Goal: Task Accomplishment & Management: Use online tool/utility

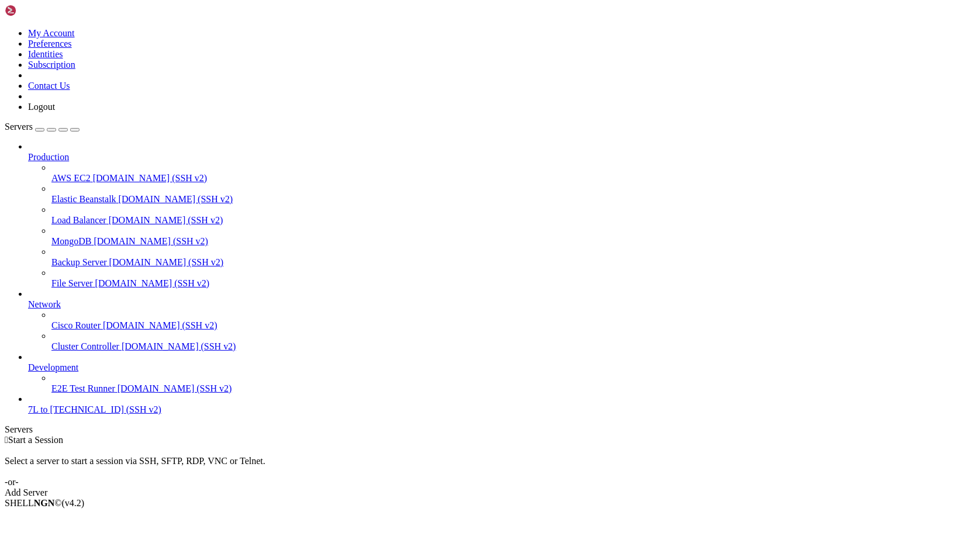
click at [40, 415] on span "to [TECHNICAL_ID] (SSH v2)" at bounding box center [100, 410] width 121 height 10
click at [5, 28] on link at bounding box center [5, 28] width 0 height 0
click at [55, 112] on link "Logout" at bounding box center [41, 107] width 27 height 10
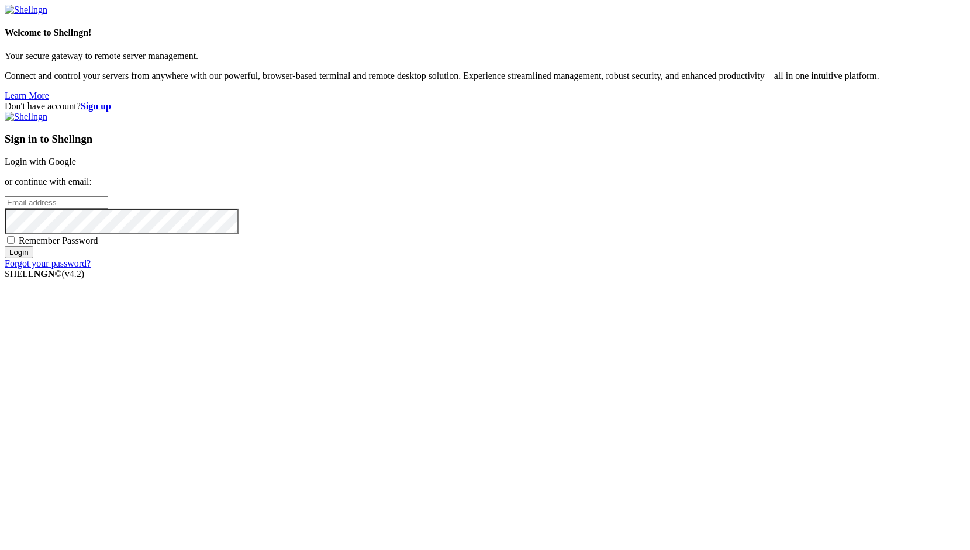
type input "root"
click at [76, 167] on link "Login with Google" at bounding box center [40, 162] width 71 height 10
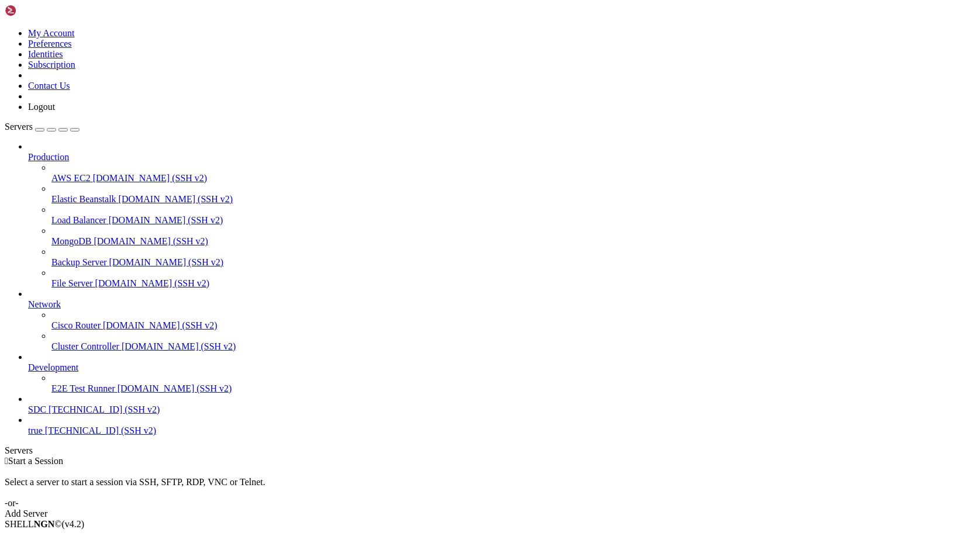
click at [43, 436] on span "true" at bounding box center [35, 431] width 15 height 10
click at [94, 415] on span "[TECHNICAL_ID] (SSH v2)" at bounding box center [104, 410] width 111 height 10
